Goal: Task Accomplishment & Management: Manage account settings

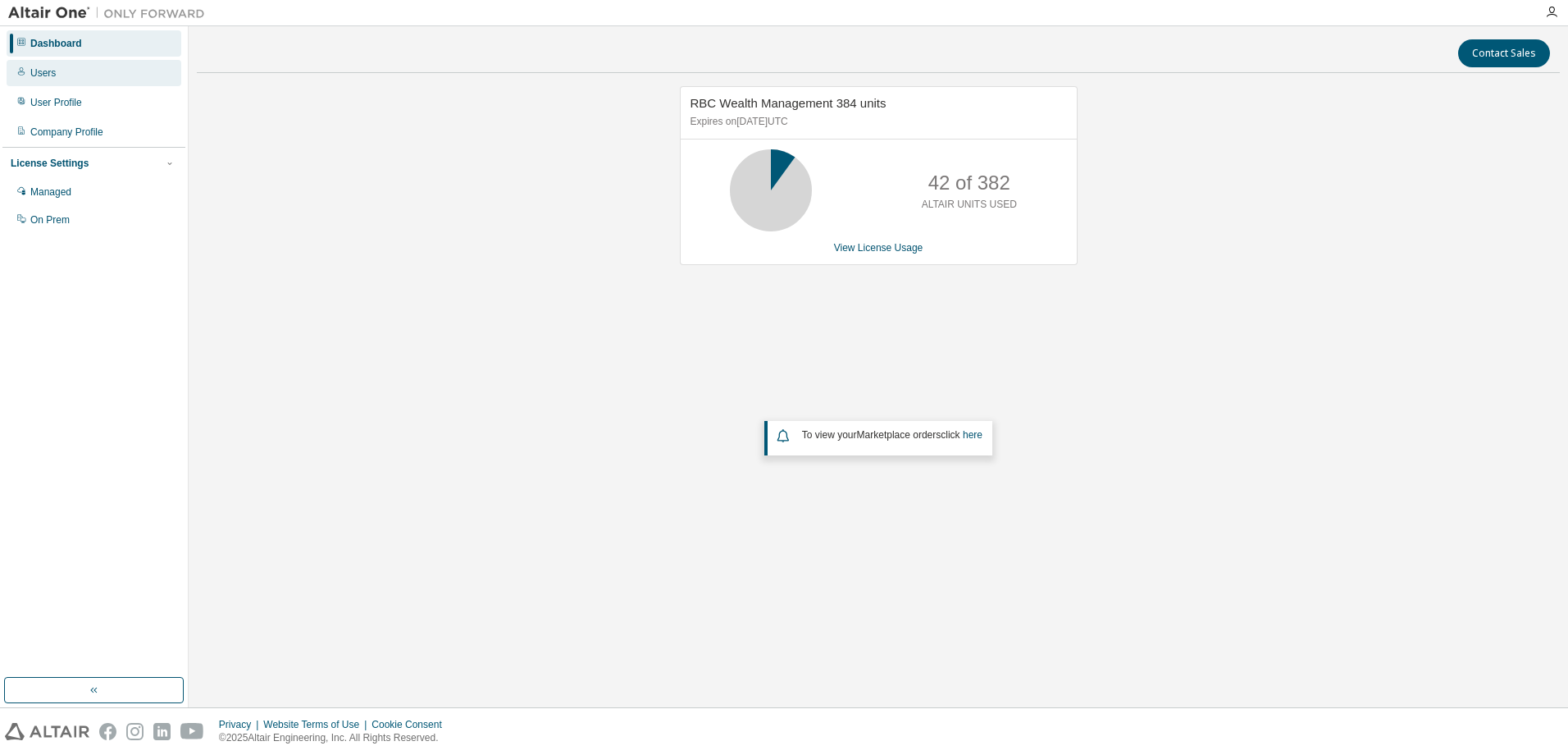
click at [61, 71] on div "Users" at bounding box center [94, 73] width 175 height 26
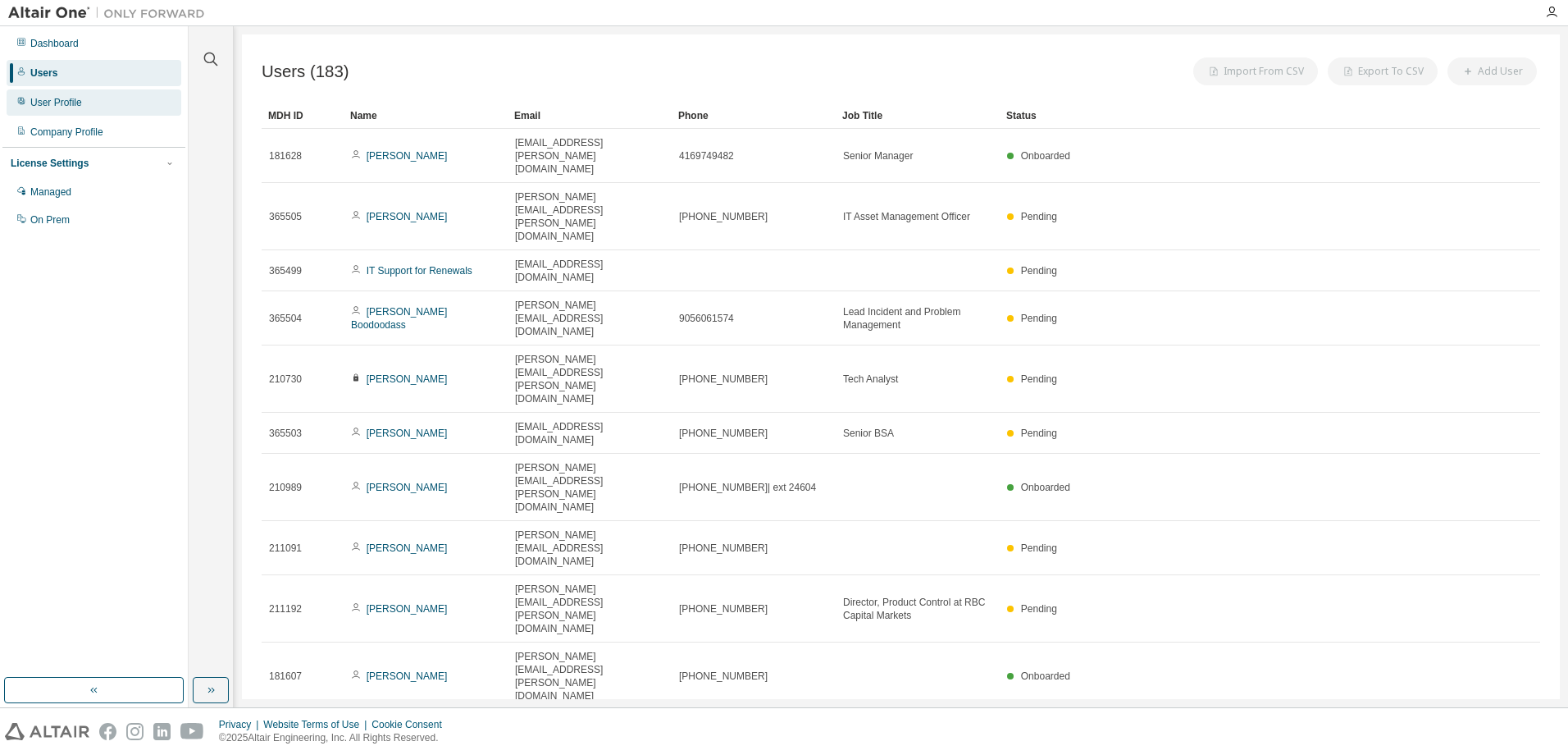
click at [56, 99] on div "User Profile" at bounding box center [56, 103] width 52 height 13
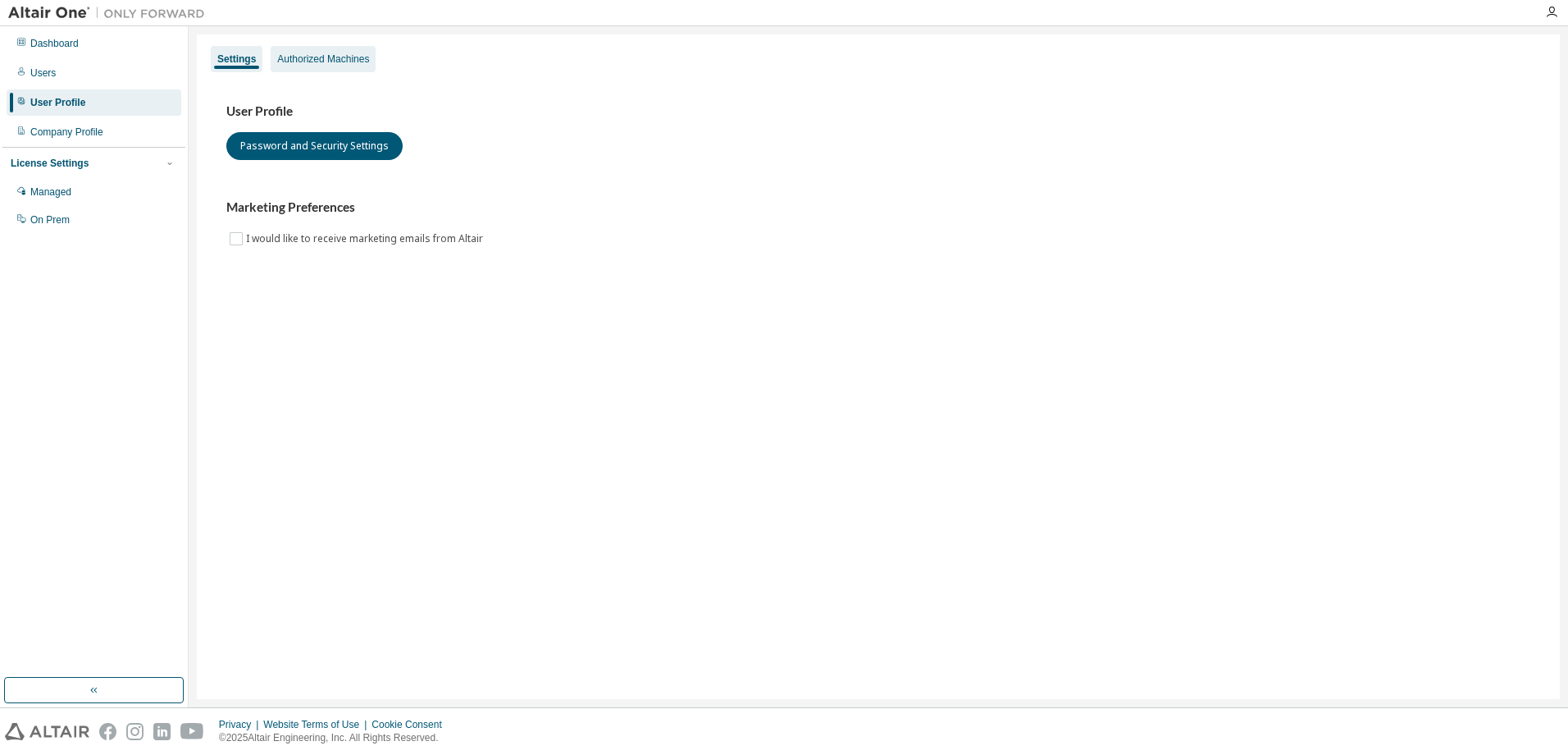
click at [323, 60] on div "Authorized Machines" at bounding box center [322, 59] width 92 height 13
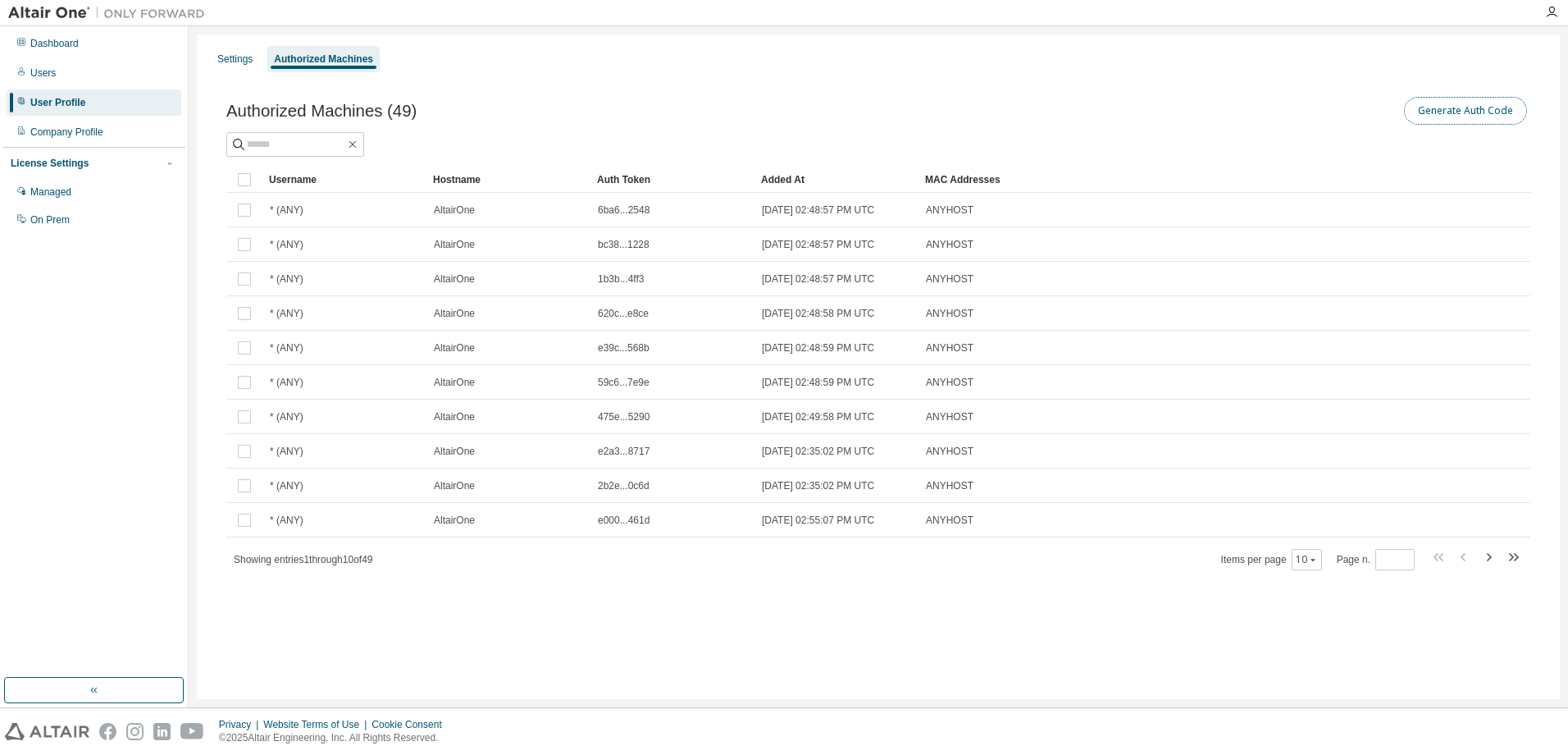
click at [1473, 104] on button "Generate Auth Code" at bounding box center [1465, 110] width 123 height 28
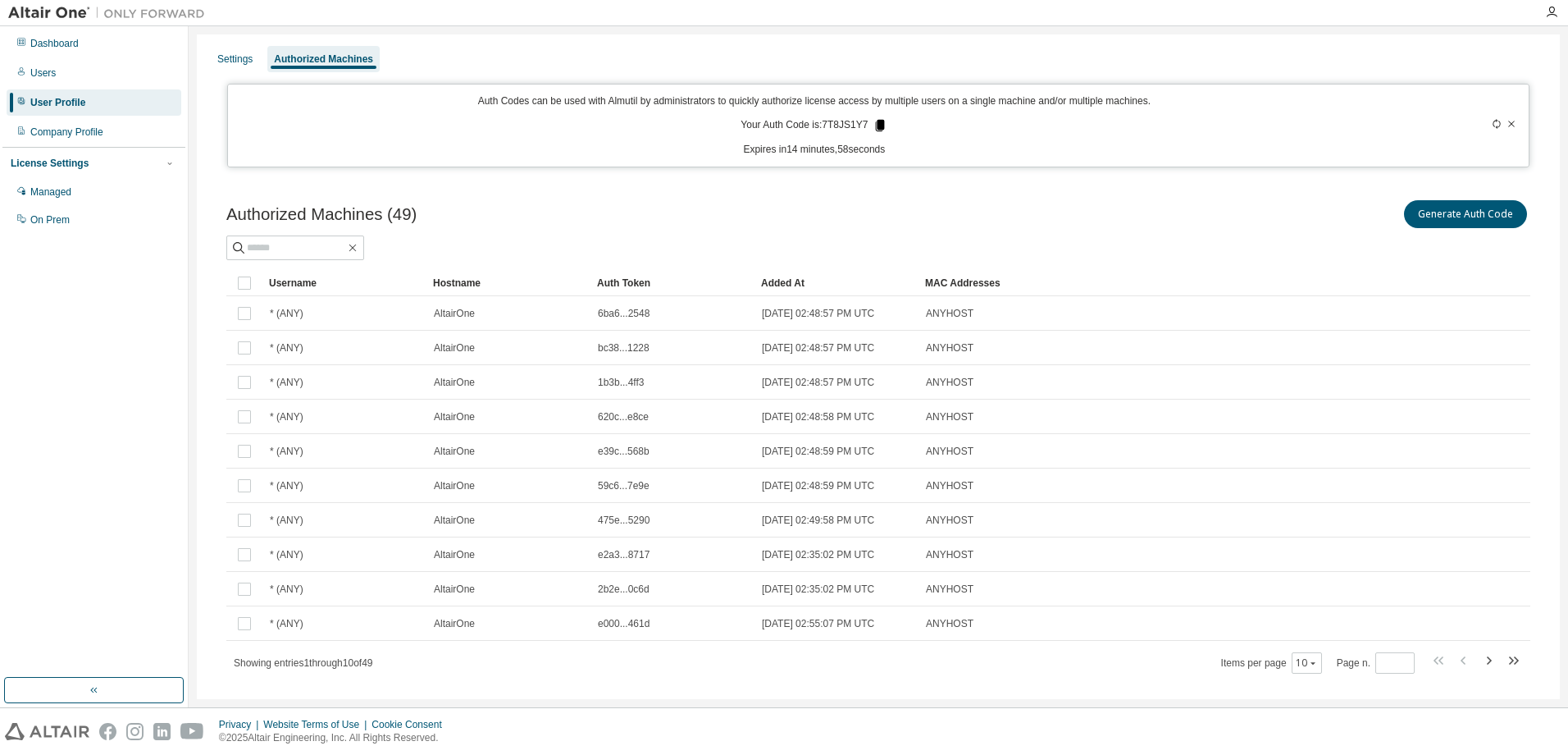
click at [876, 121] on icon at bounding box center [881, 125] width 9 height 11
click at [876, 123] on icon at bounding box center [881, 125] width 9 height 11
click at [1481, 208] on button "Generate Auth Code" at bounding box center [1465, 214] width 123 height 28
click at [876, 123] on icon at bounding box center [881, 125] width 9 height 11
click at [1547, 12] on icon "button" at bounding box center [1551, 12] width 13 height 13
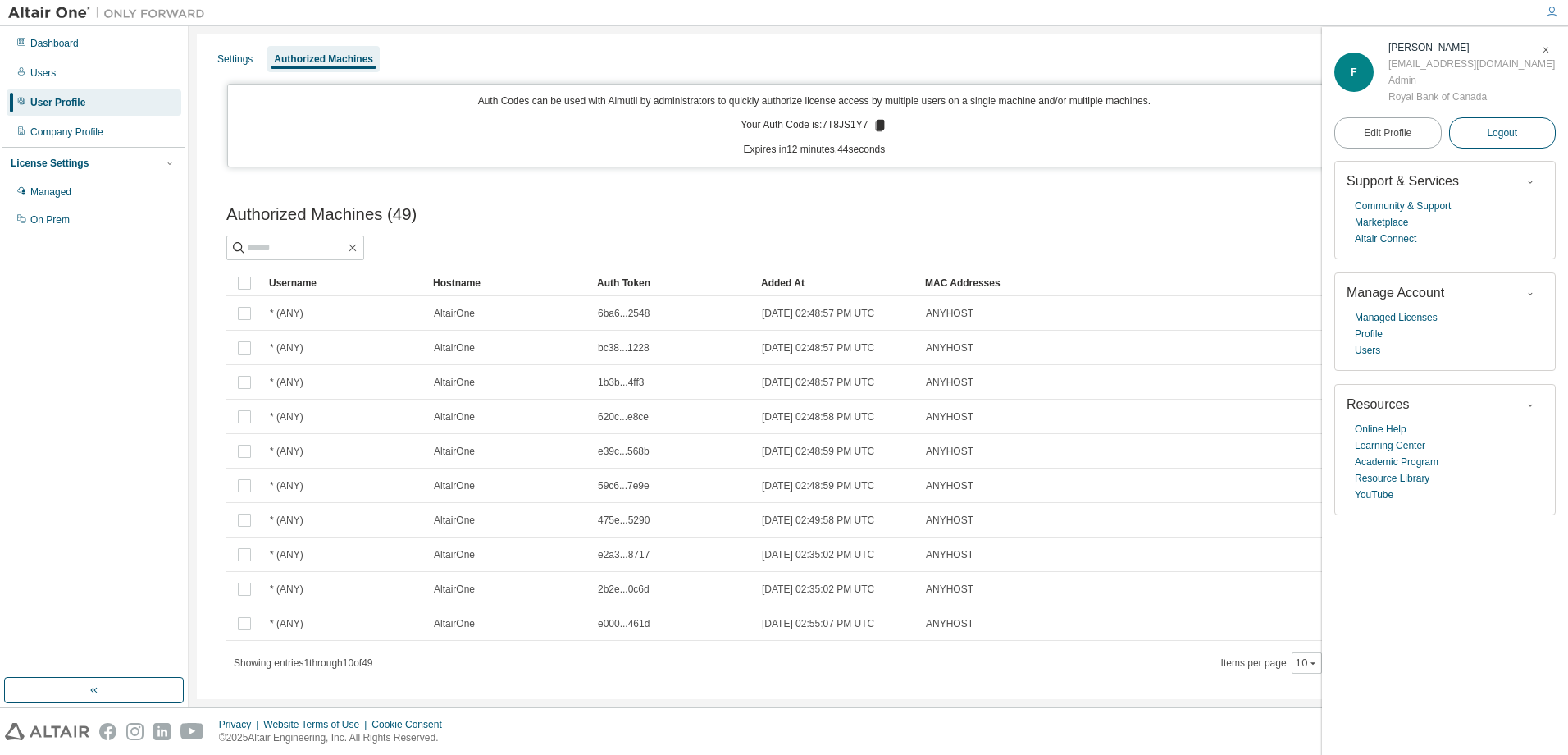
click at [1510, 125] on span "Logout" at bounding box center [1501, 133] width 31 height 17
